Goal: Transaction & Acquisition: Book appointment/travel/reservation

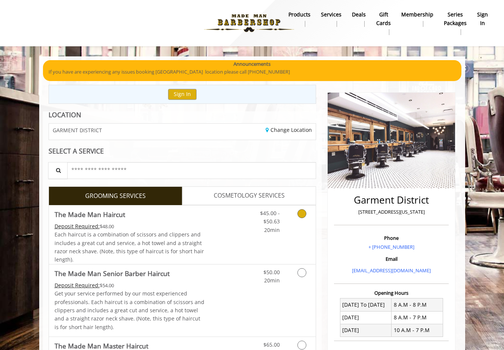
click at [306, 212] on icon "Grooming services" at bounding box center [301, 213] width 9 height 9
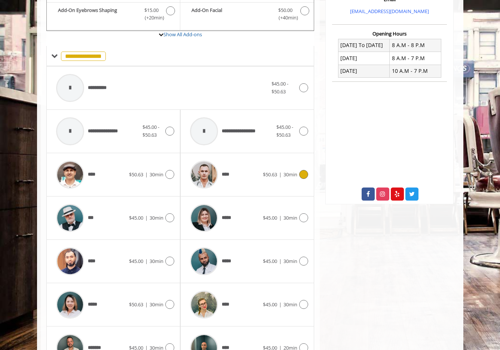
scroll to position [288, 0]
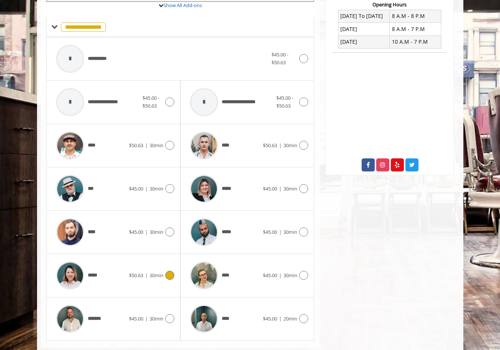
click at [170, 277] on icon at bounding box center [169, 275] width 9 height 9
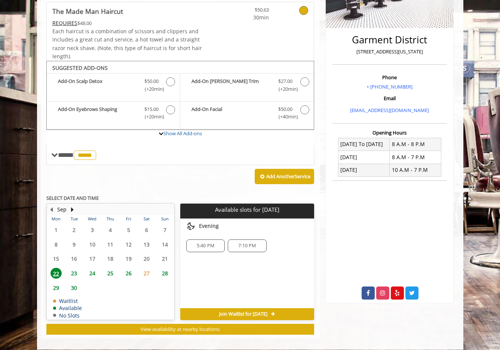
scroll to position [167, 0]
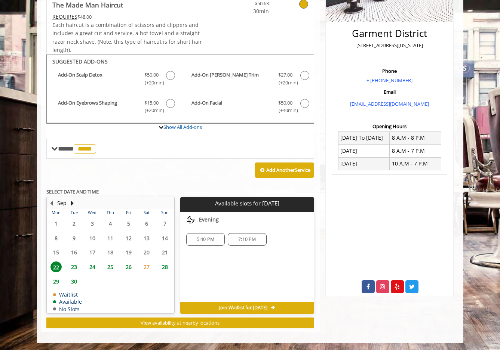
click at [217, 240] on span "5:40 PM" at bounding box center [205, 239] width 32 height 6
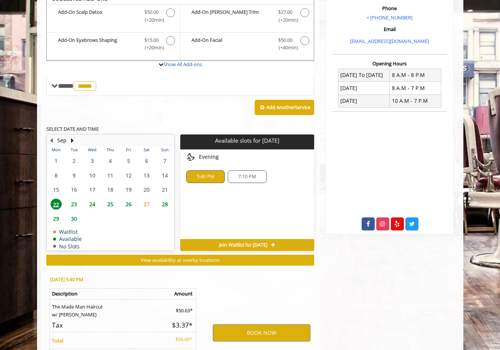
scroll to position [302, 0]
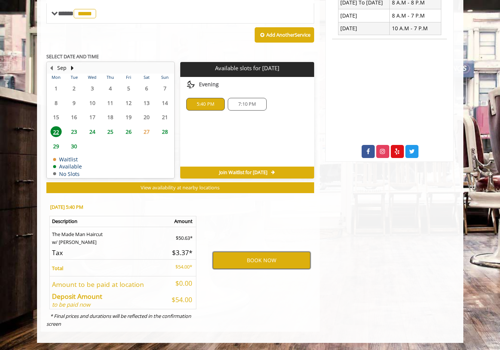
click at [249, 260] on button "BOOK NOW" at bounding box center [262, 260] width 98 height 17
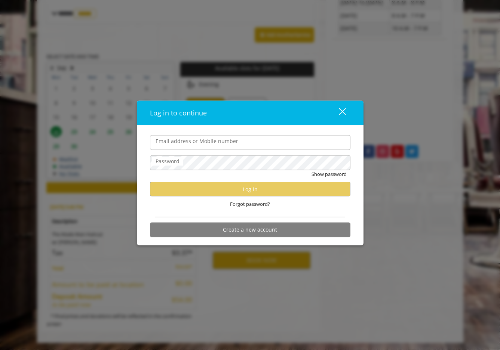
click at [217, 146] on input "Email address or Mobile number" at bounding box center [250, 142] width 200 height 15
click at [206, 143] on input "**********" at bounding box center [250, 142] width 200 height 15
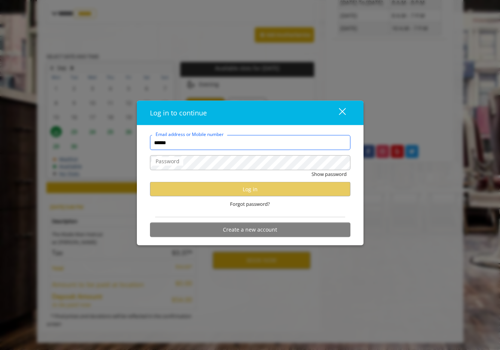
type input "**********"
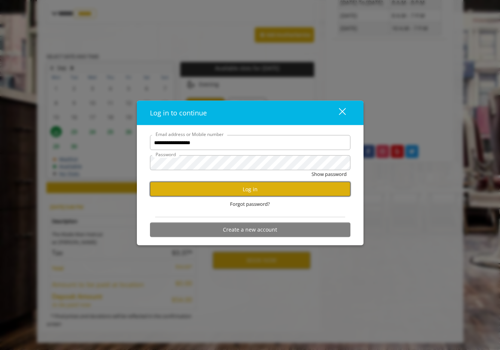
click at [215, 190] on button "Log in" at bounding box center [250, 189] width 200 height 15
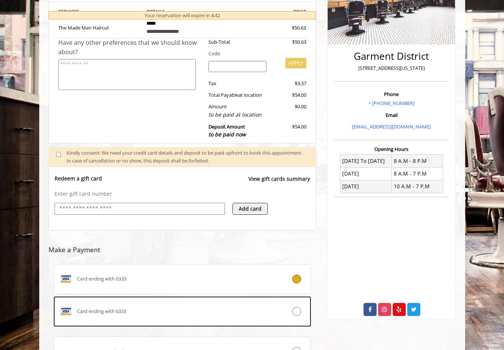
scroll to position [215, 0]
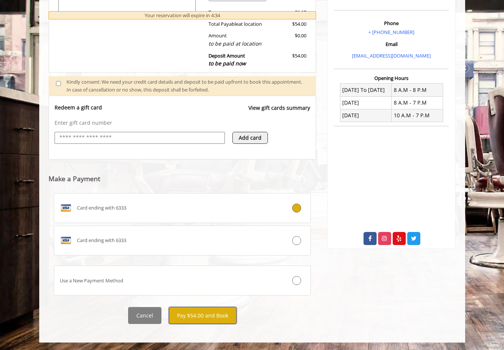
click at [189, 315] on button "Pay $54.00 and Book" at bounding box center [203, 315] width 68 height 17
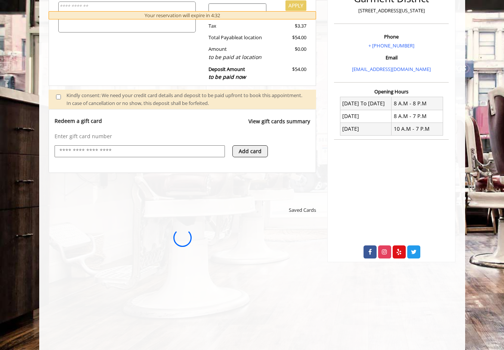
scroll to position [200, 0]
